Goal: Navigation & Orientation: Find specific page/section

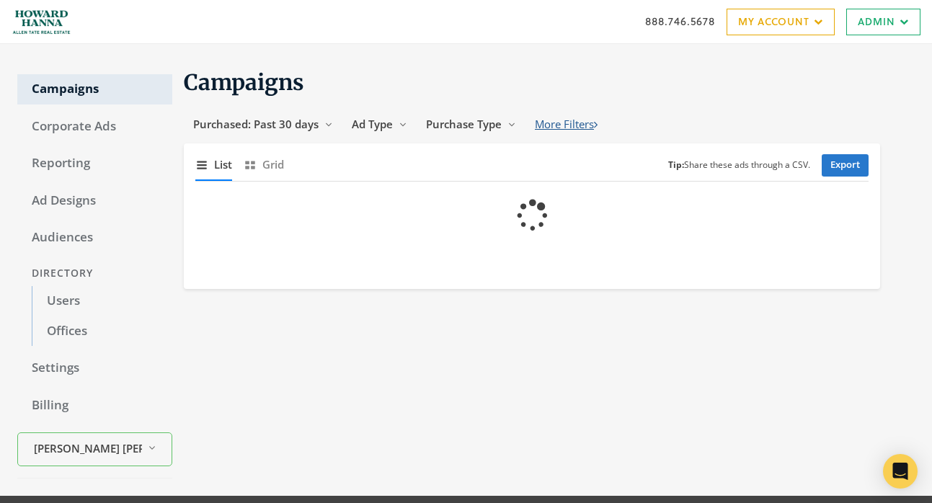
click at [559, 122] on button "More Filters" at bounding box center [566, 124] width 81 height 27
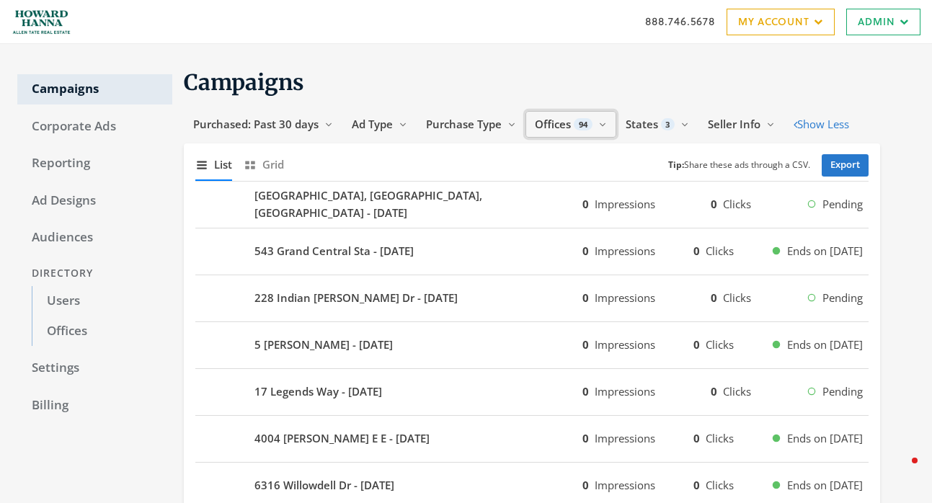
click at [557, 127] on span "Offices" at bounding box center [553, 124] width 36 height 14
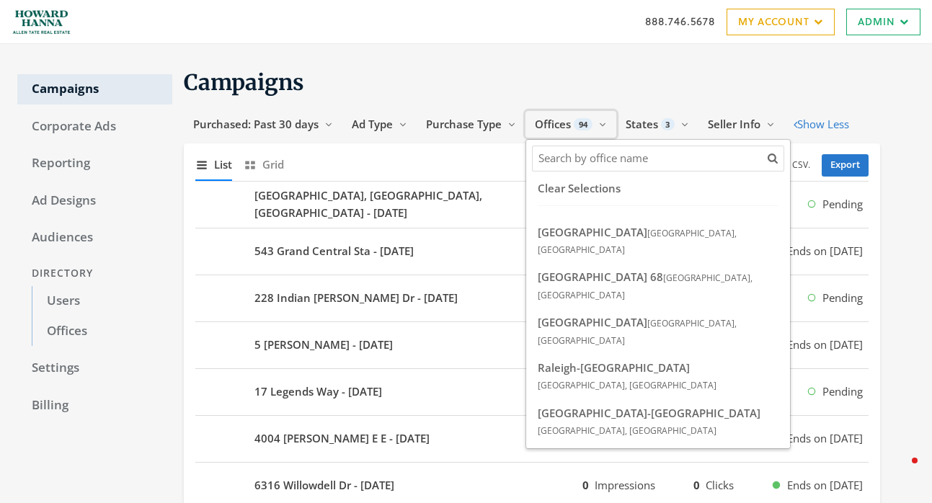
scroll to position [3114, 0]
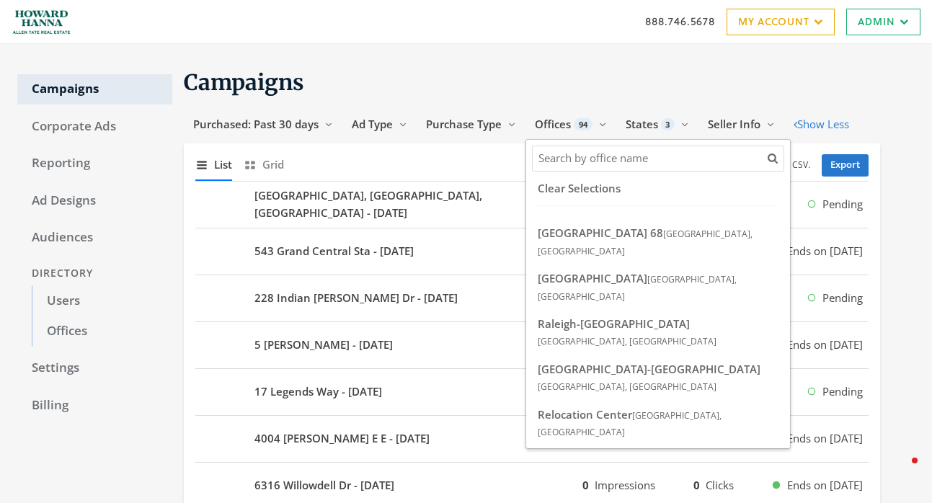
click at [670, 81] on h1 "Campaigns" at bounding box center [532, 82] width 696 height 28
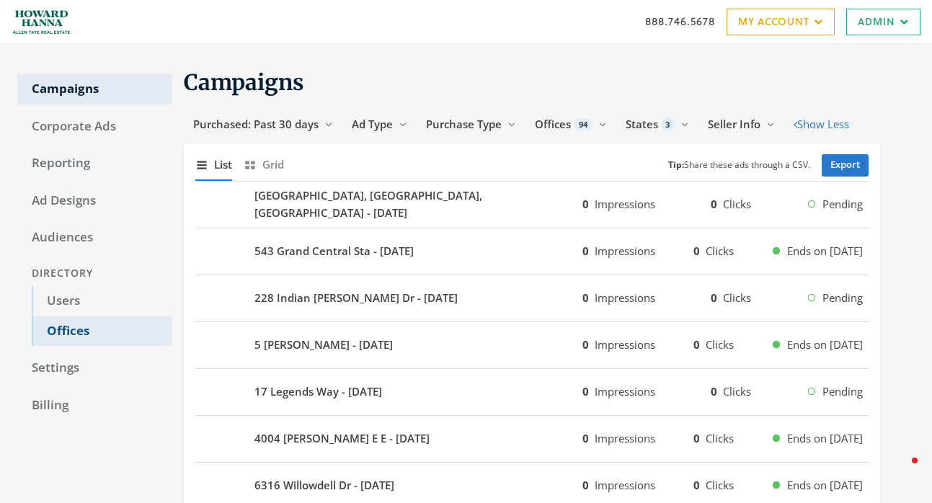
click at [114, 339] on link "Offices" at bounding box center [102, 331] width 141 height 30
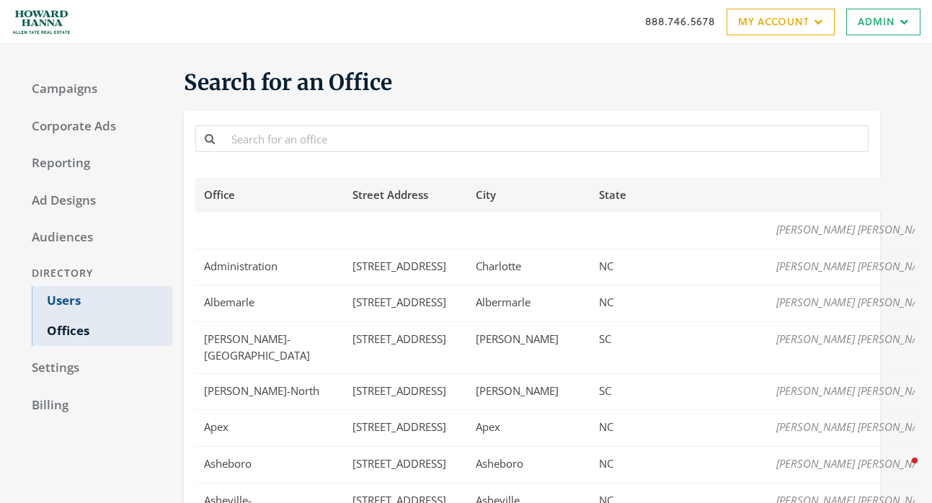
click at [84, 298] on link "Users" at bounding box center [102, 301] width 141 height 30
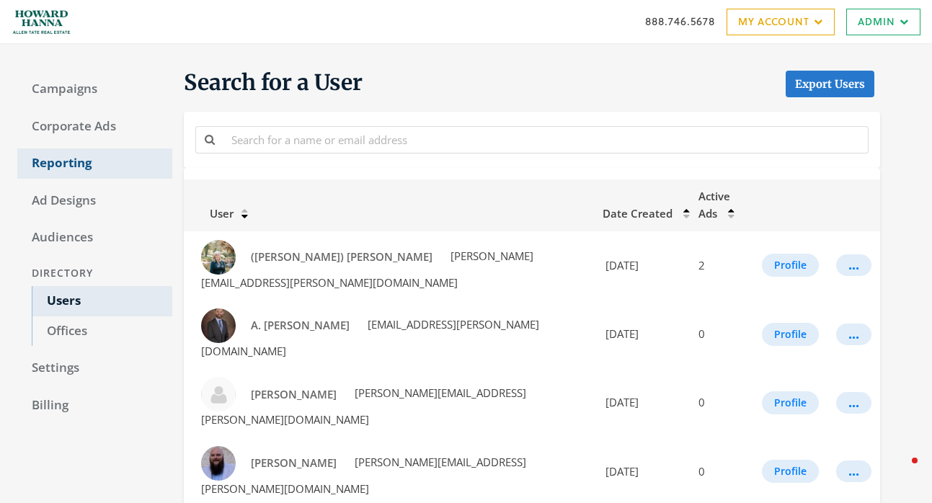
click at [101, 174] on link "Reporting" at bounding box center [94, 164] width 155 height 30
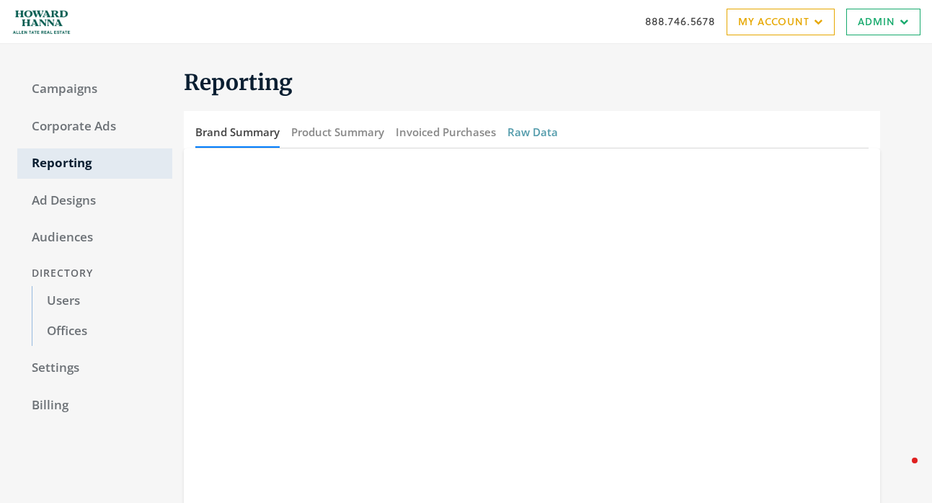
click at [551, 146] on button "Raw Data" at bounding box center [533, 132] width 50 height 31
click at [551, 139] on button "Raw Data" at bounding box center [533, 132] width 50 height 31
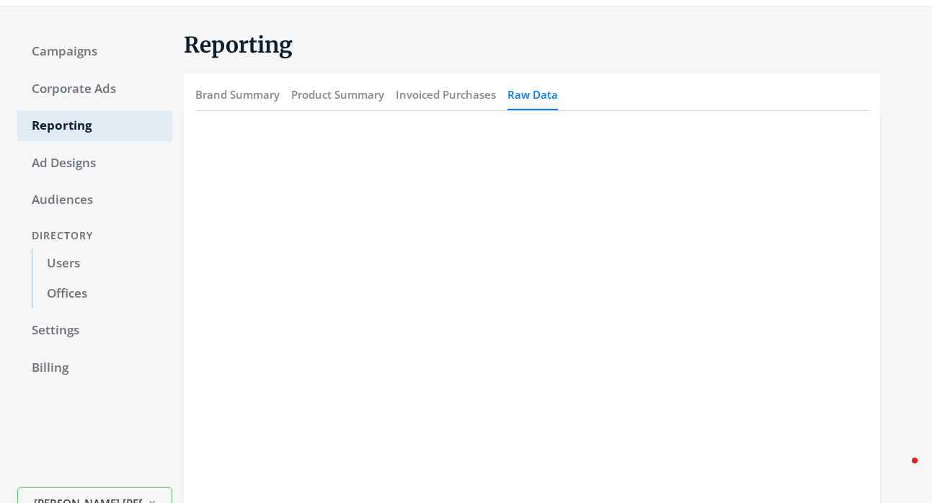
scroll to position [53, 0]
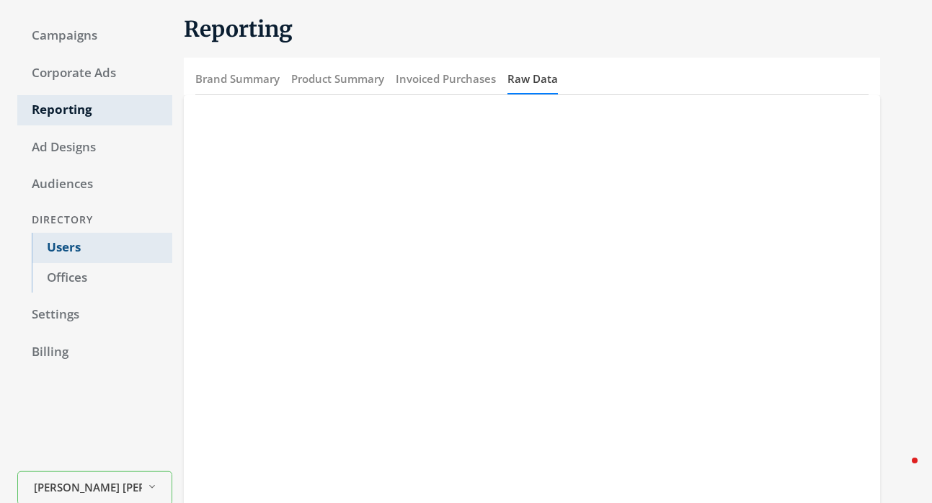
click at [49, 258] on link "Users" at bounding box center [102, 248] width 141 height 30
